Goal: Information Seeking & Learning: Learn about a topic

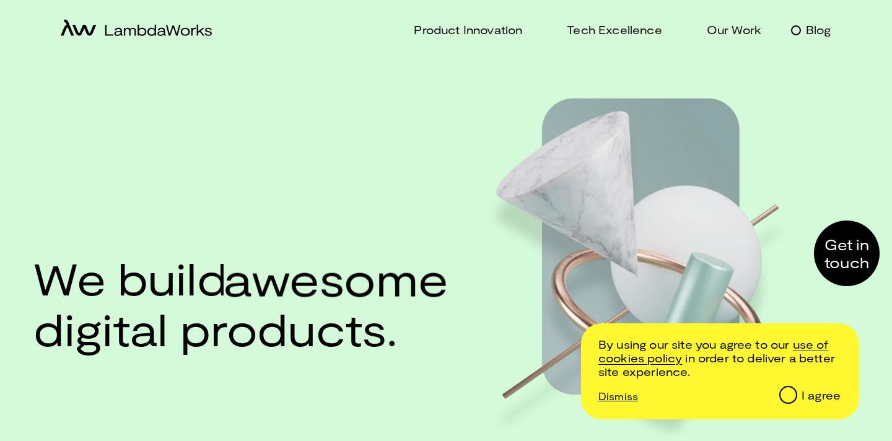
click at [820, 25] on p "Blog" at bounding box center [818, 30] width 25 height 18
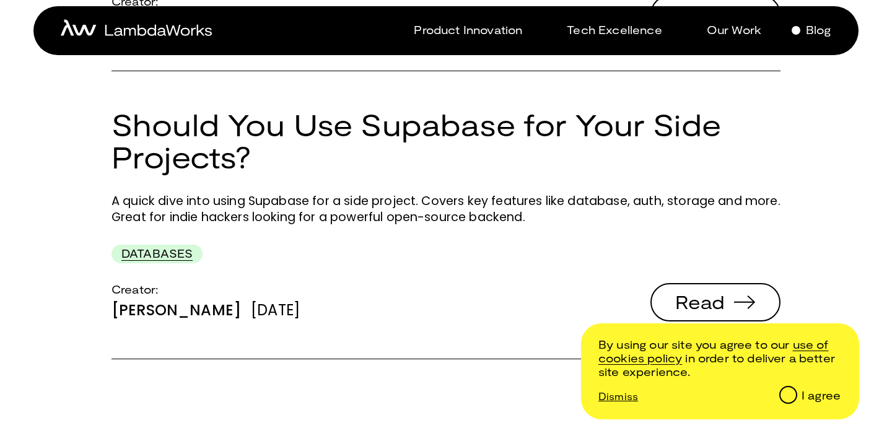
scroll to position [529, 0]
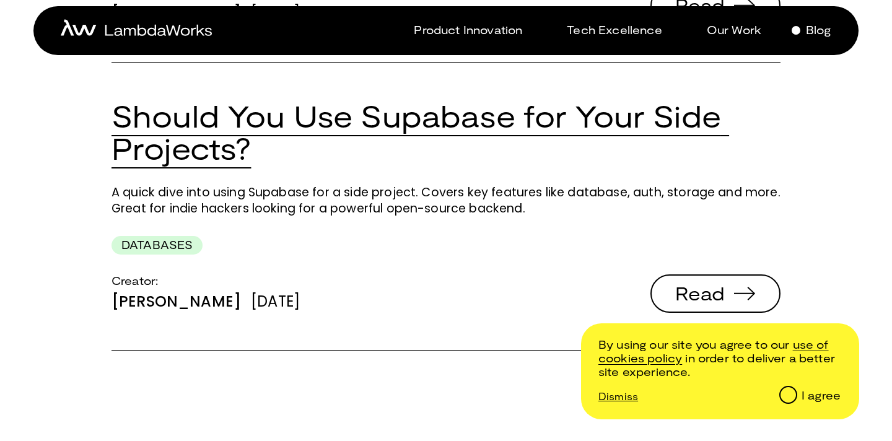
click at [208, 128] on link "Should You Use Supabase for Your Side Projects?" at bounding box center [421, 132] width 618 height 69
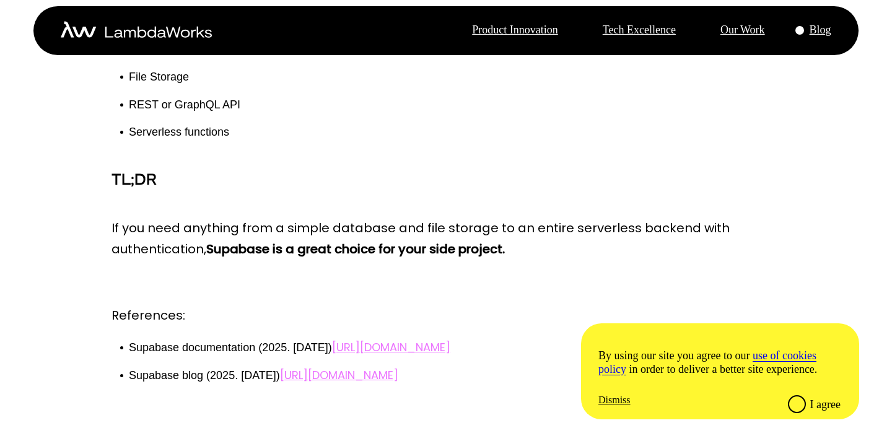
scroll to position [3242, 0]
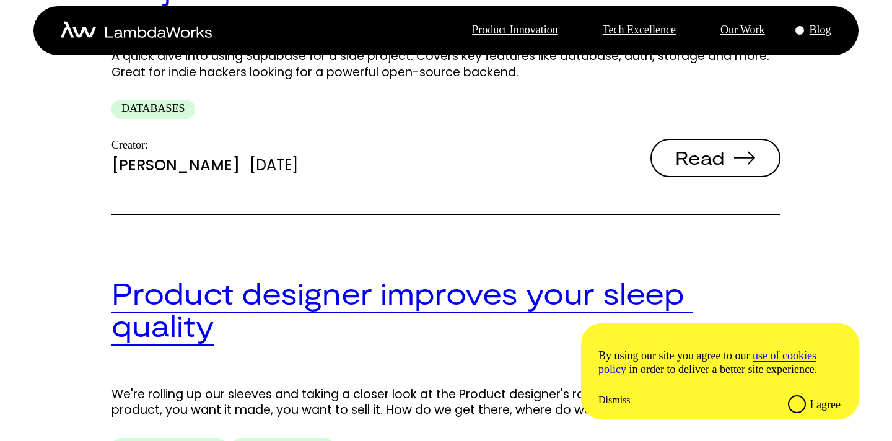
scroll to position [791, 0]
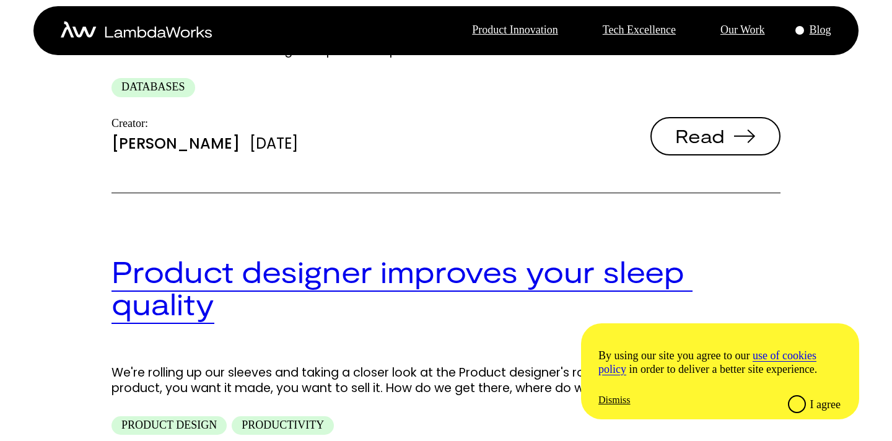
click at [285, 253] on link "Product designer improves your sleep quality" at bounding box center [402, 287] width 581 height 69
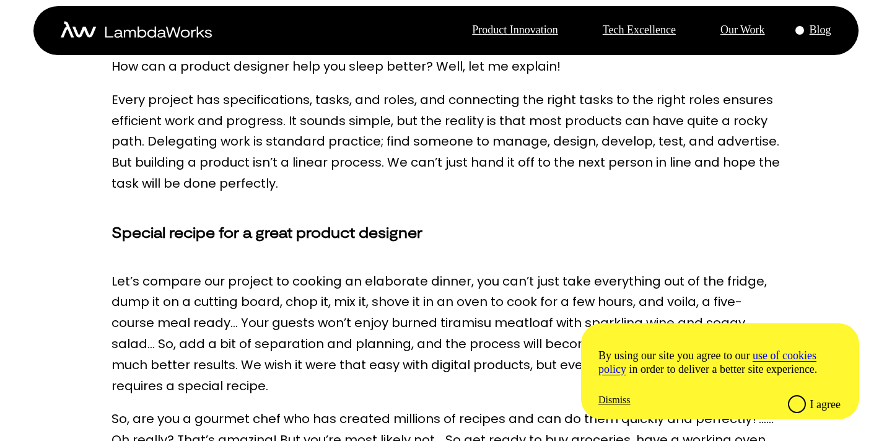
scroll to position [229, 0]
